Goal: Task Accomplishment & Management: Manage account settings

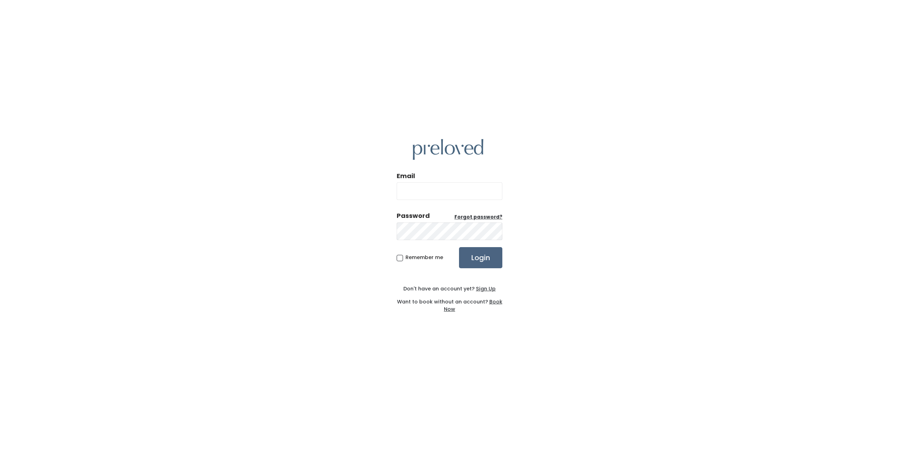
type input "SRYAN5@SLB.COM"
click at [469, 260] on input "Login" at bounding box center [480, 257] width 43 height 21
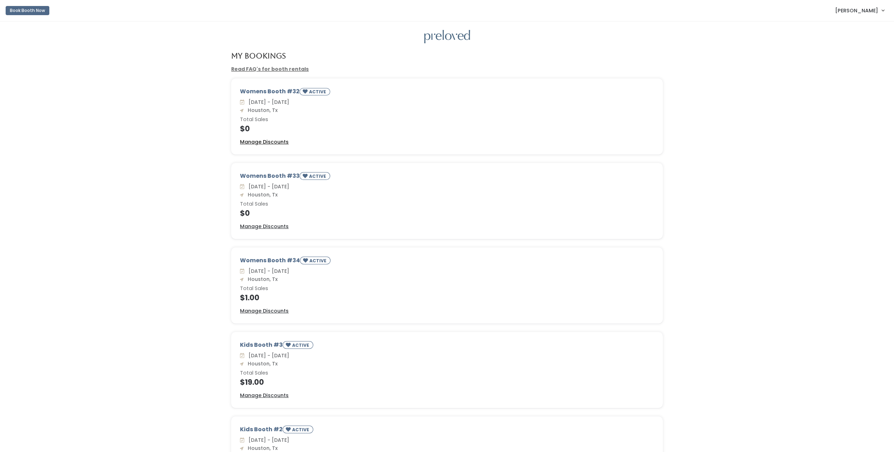
click at [272, 144] on u "Manage Discounts" at bounding box center [264, 141] width 49 height 7
click at [277, 228] on u "Manage Discounts" at bounding box center [264, 226] width 49 height 7
click at [274, 313] on u "Manage Discounts" at bounding box center [264, 311] width 49 height 7
click at [273, 308] on u "Manage Discounts" at bounding box center [264, 311] width 49 height 7
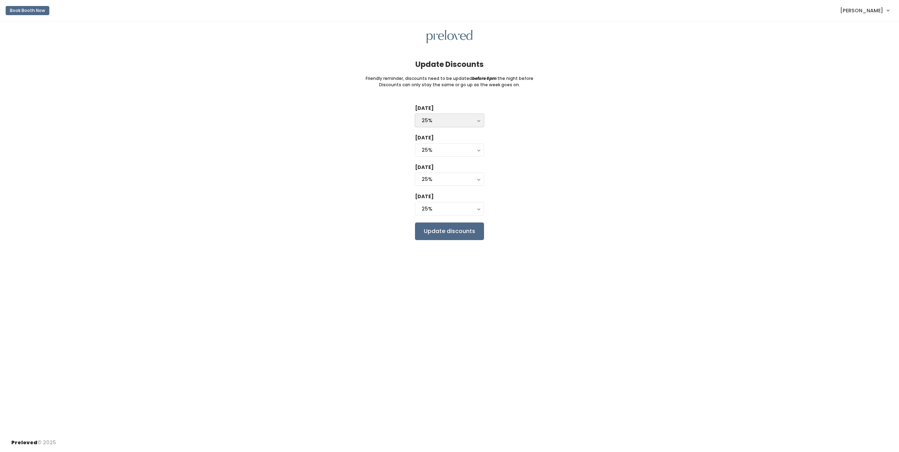
click at [474, 124] on button "25%" at bounding box center [449, 120] width 69 height 13
click at [449, 136] on link "0%" at bounding box center [449, 136] width 68 height 13
select select "0%"
click at [468, 149] on div "25%" at bounding box center [450, 150] width 56 height 8
click at [452, 167] on link "0%" at bounding box center [449, 166] width 68 height 13
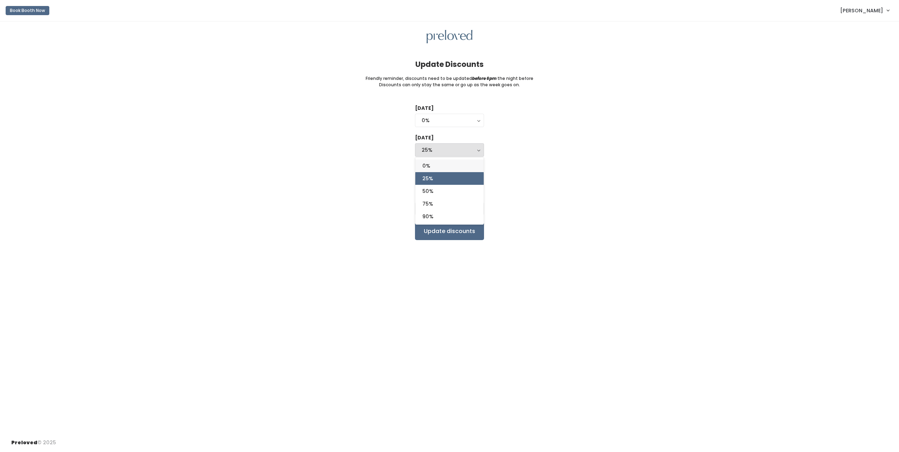
select select "0%"
click at [452, 173] on button "25%" at bounding box center [449, 179] width 69 height 13
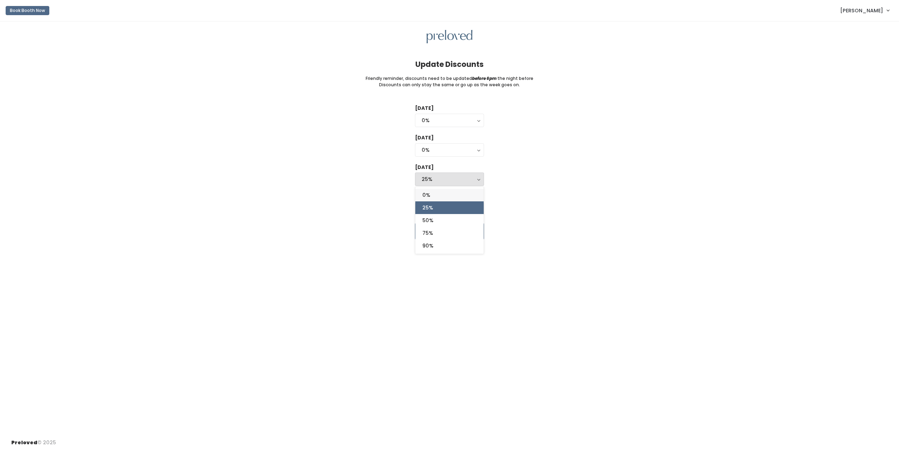
click at [435, 193] on link "0%" at bounding box center [449, 195] width 68 height 13
select select "0%"
click at [446, 214] on button "25%" at bounding box center [449, 208] width 69 height 13
click at [430, 227] on span "0%" at bounding box center [426, 225] width 8 height 8
select select "0%"
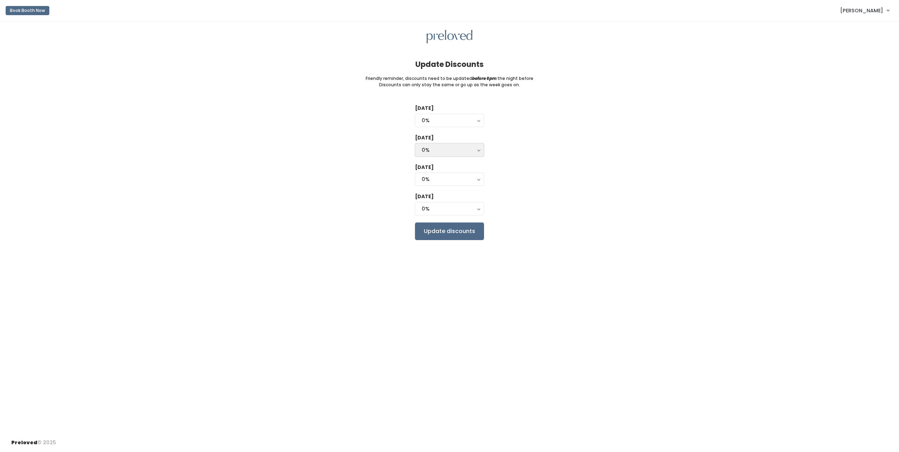
click at [462, 147] on div "0%" at bounding box center [450, 150] width 56 height 8
click at [449, 180] on link "25%" at bounding box center [449, 178] width 68 height 13
select select "25%"
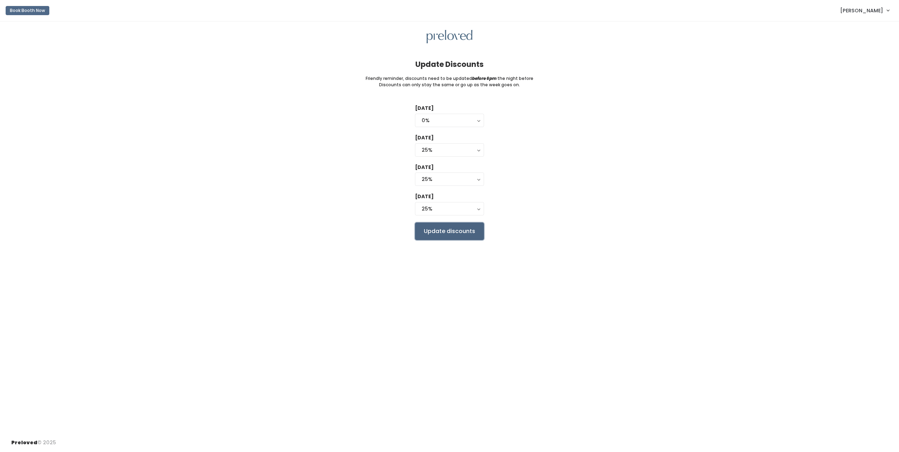
click at [456, 230] on input "Update discounts" at bounding box center [449, 232] width 69 height 18
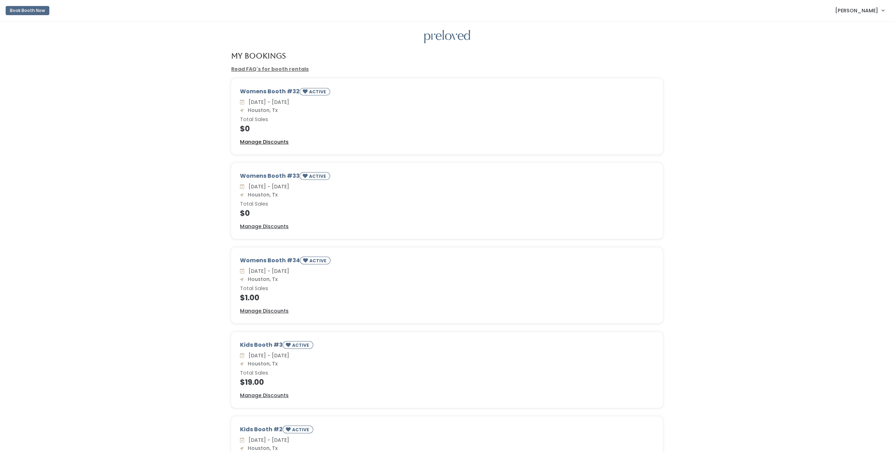
click at [265, 143] on u "Manage Discounts" at bounding box center [264, 141] width 49 height 7
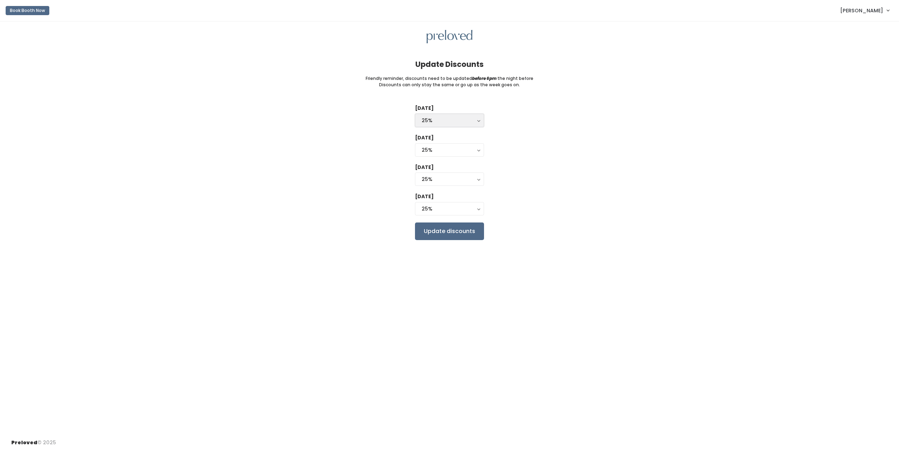
click at [464, 116] on button "25%" at bounding box center [449, 120] width 69 height 13
click at [449, 139] on link "0%" at bounding box center [449, 136] width 68 height 13
select select "0%"
click at [474, 180] on div "25%" at bounding box center [450, 179] width 56 height 8
click at [475, 181] on div "25%" at bounding box center [450, 179] width 56 height 8
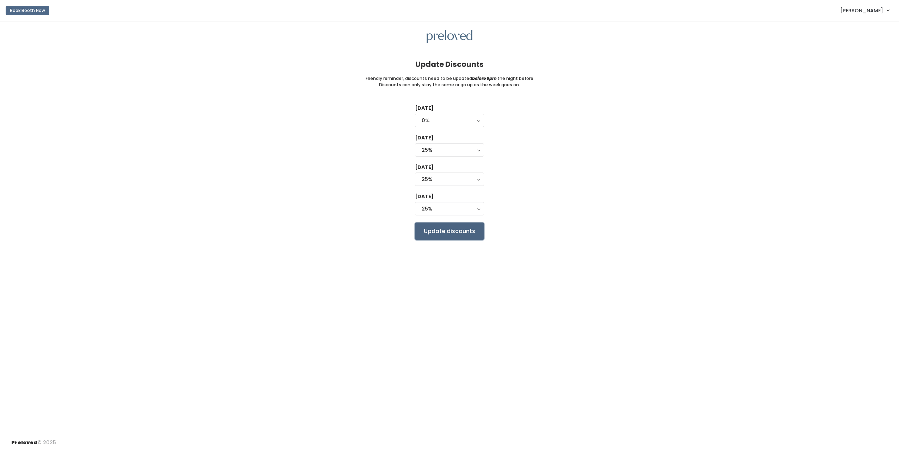
click at [462, 231] on input "Update discounts" at bounding box center [449, 232] width 69 height 18
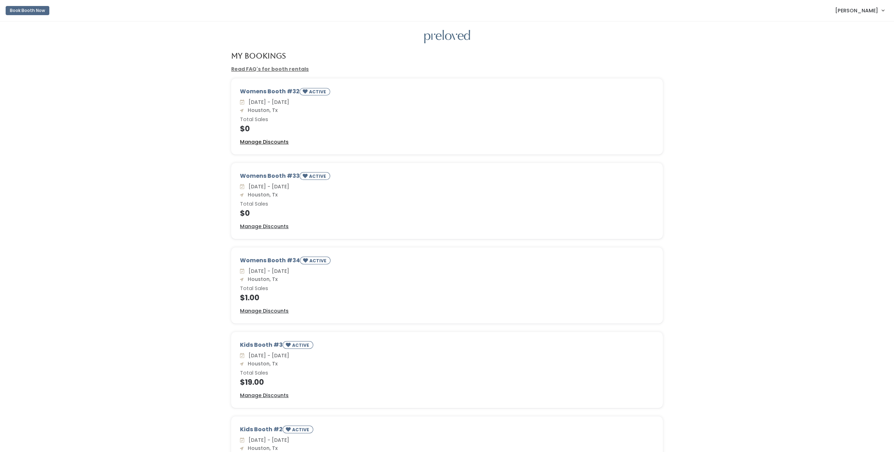
click at [261, 143] on u "Manage Discounts" at bounding box center [264, 141] width 49 height 7
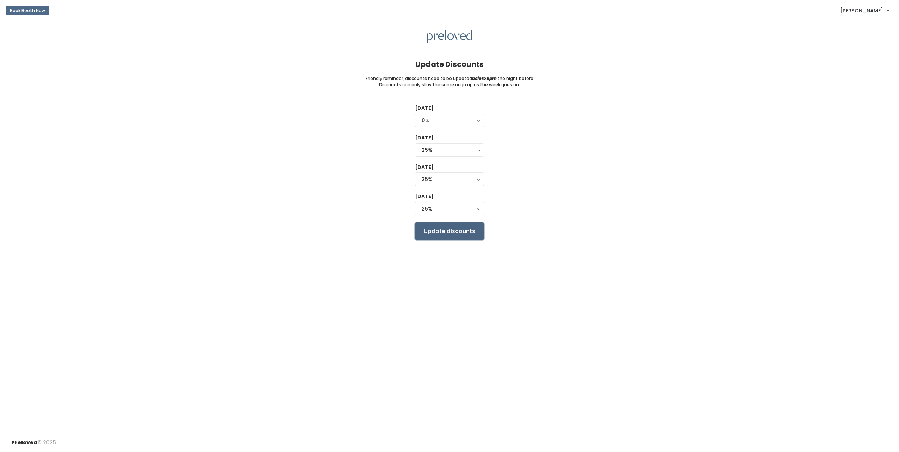
click at [450, 231] on input "Update discounts" at bounding box center [449, 232] width 69 height 18
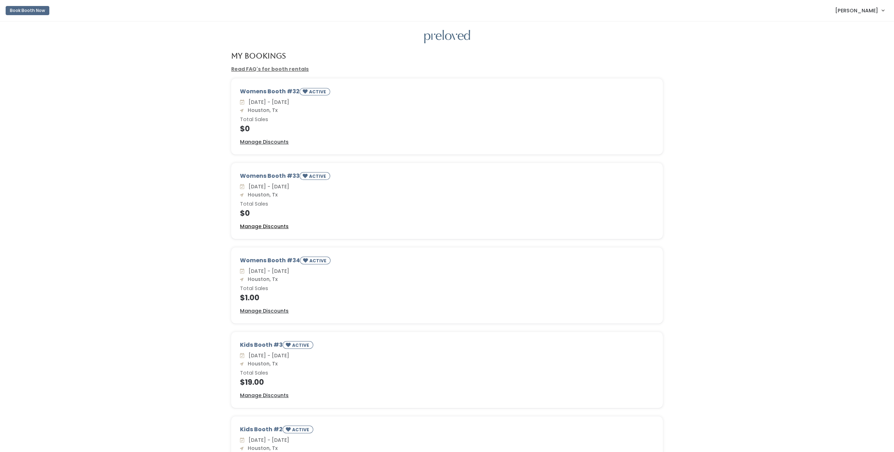
click at [260, 225] on u "Manage Discounts" at bounding box center [264, 226] width 49 height 7
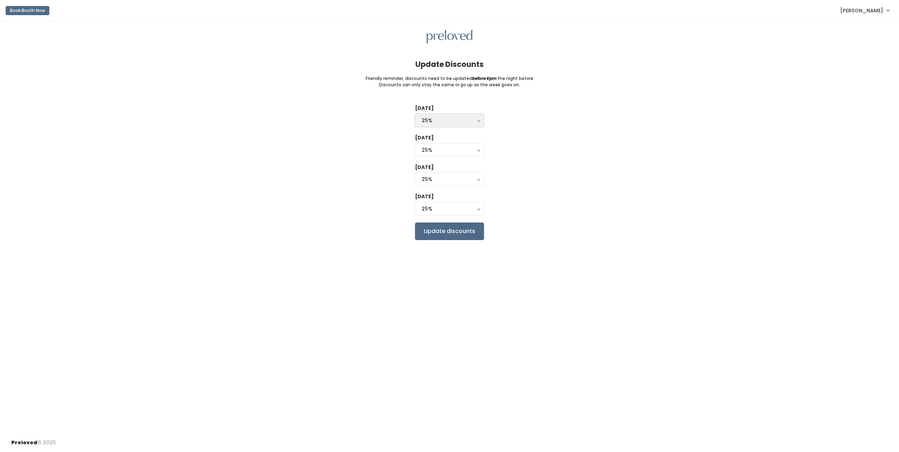
click at [458, 121] on div "25%" at bounding box center [450, 121] width 56 height 8
click at [444, 136] on link "0%" at bounding box center [449, 136] width 68 height 13
select select "0%"
click at [461, 231] on input "Update discounts" at bounding box center [449, 232] width 69 height 18
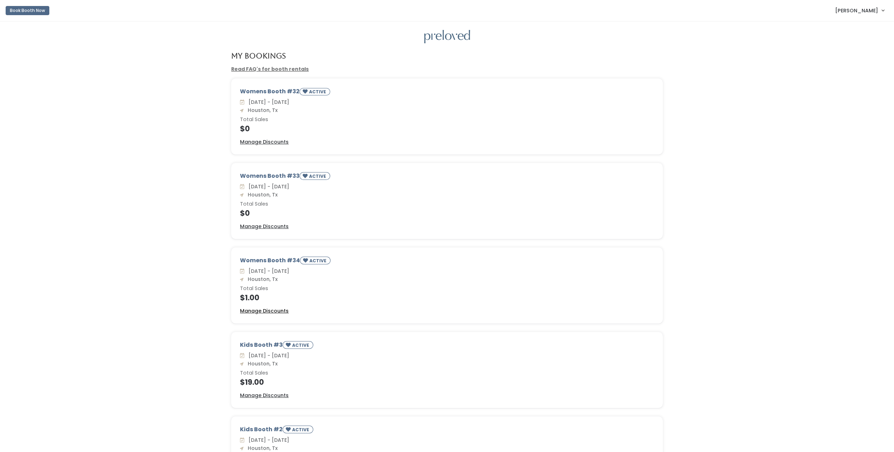
click at [282, 313] on u "Manage Discounts" at bounding box center [264, 311] width 49 height 7
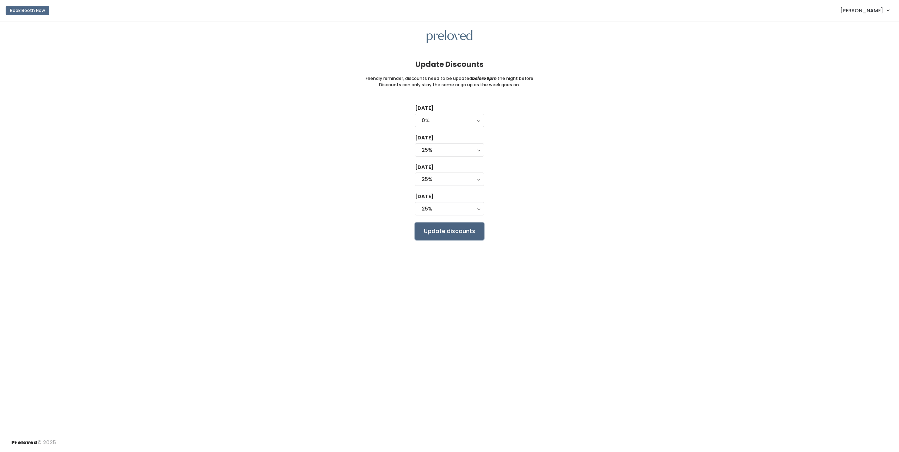
click at [461, 229] on input "Update discounts" at bounding box center [449, 232] width 69 height 18
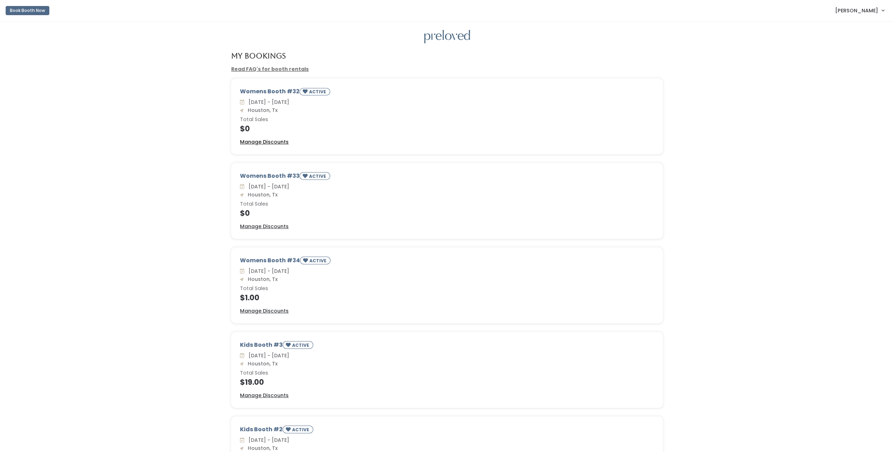
click at [256, 142] on u "Manage Discounts" at bounding box center [264, 141] width 49 height 7
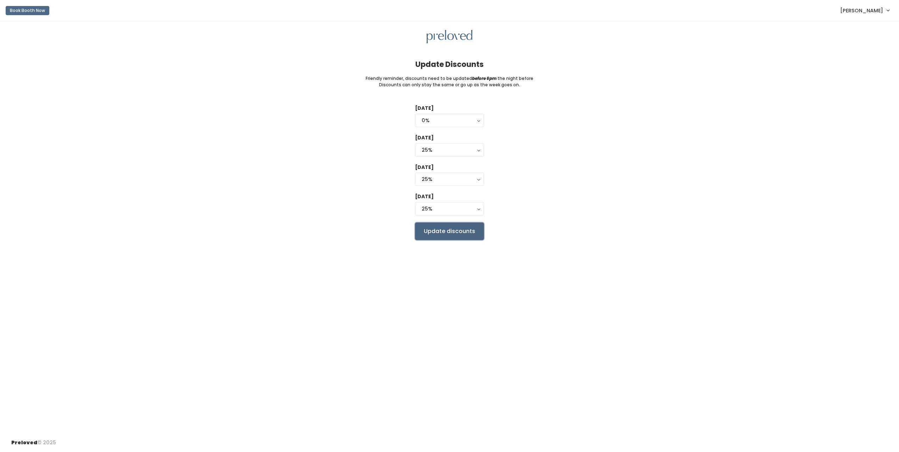
click at [433, 234] on input "Update discounts" at bounding box center [449, 232] width 69 height 18
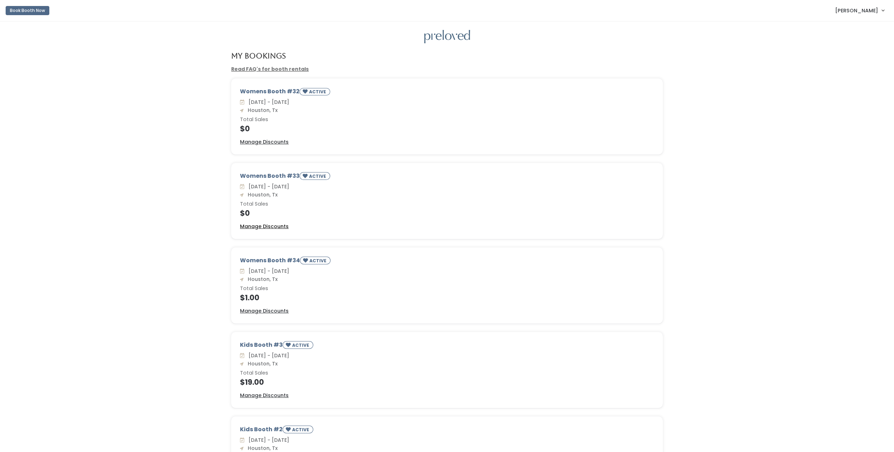
click at [268, 226] on u "Manage Discounts" at bounding box center [264, 226] width 49 height 7
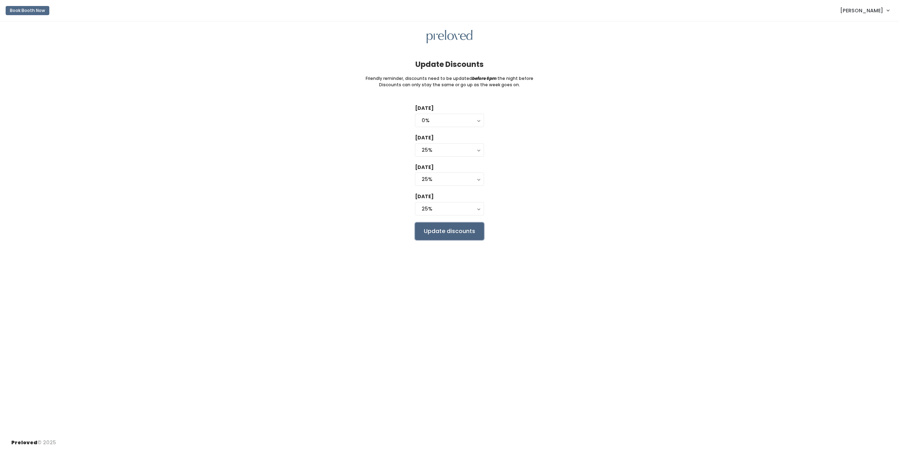
click at [455, 231] on input "Update discounts" at bounding box center [449, 232] width 69 height 18
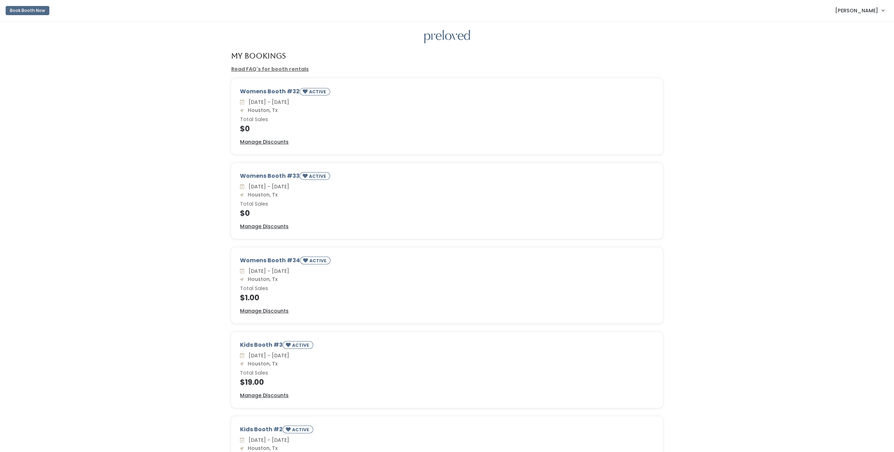
drag, startPoint x: 271, startPoint y: 312, endPoint x: 258, endPoint y: 306, distance: 14.7
click at [258, 306] on div "Womens Booth #34 ACTIVE [DATE] - [DATE] [GEOGRAPHIC_DATA], Tx Total Sales $1.00…" at bounding box center [446, 285] width 431 height 75
drag, startPoint x: 266, startPoint y: 311, endPoint x: 254, endPoint y: 313, distance: 12.8
click at [254, 313] on u "Manage Discounts" at bounding box center [264, 311] width 49 height 7
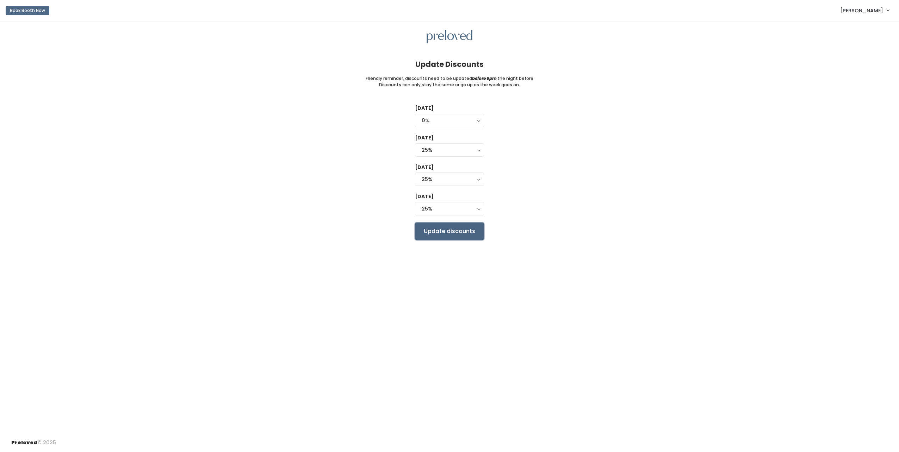
click at [435, 232] on input "Update discounts" at bounding box center [449, 232] width 69 height 18
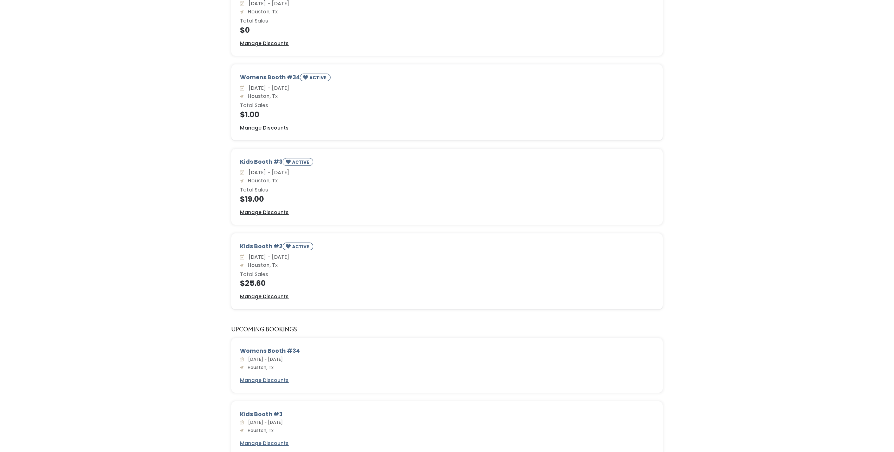
scroll to position [186, 0]
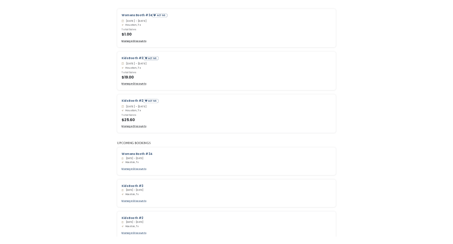
scroll to position [245, 0]
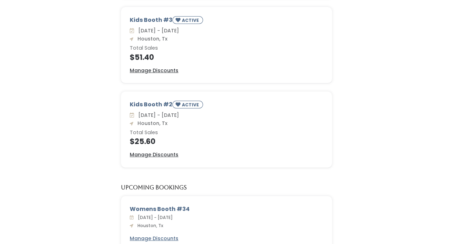
scroll to position [328, 0]
